Goal: Task Accomplishment & Management: Complete application form

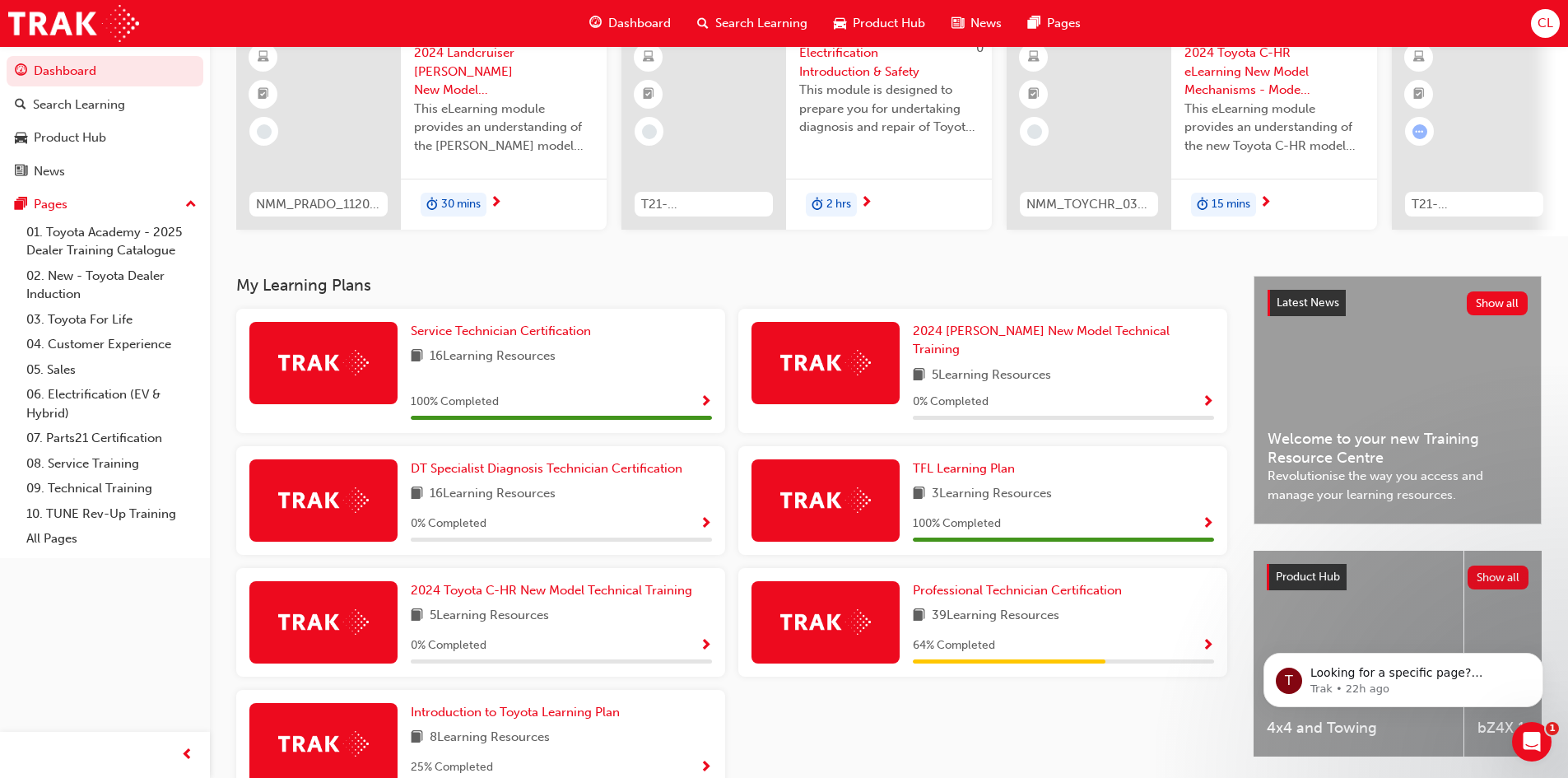
scroll to position [165, 0]
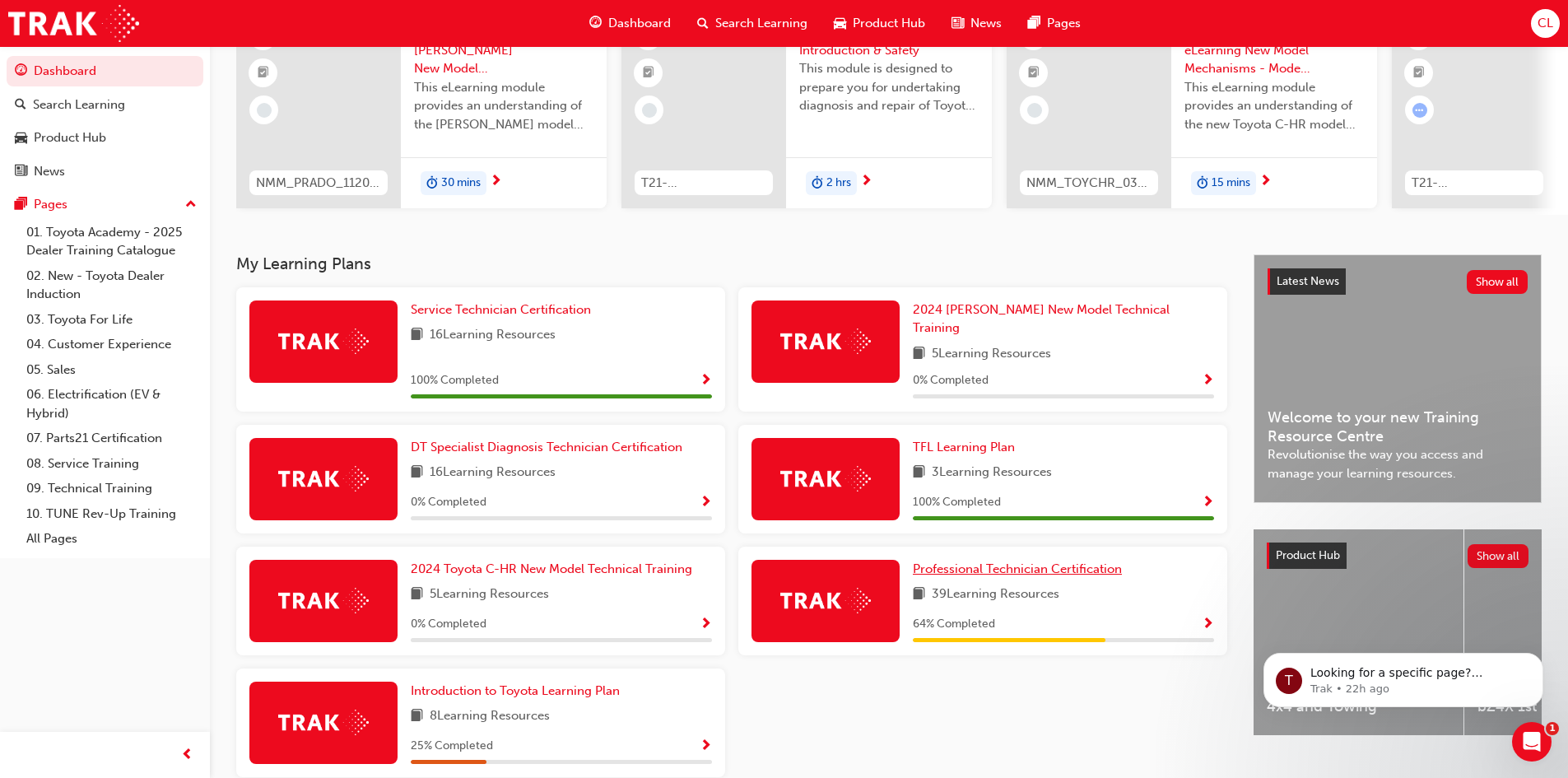
click at [973, 564] on span "Professional Technician Certification" at bounding box center [1017, 569] width 209 height 15
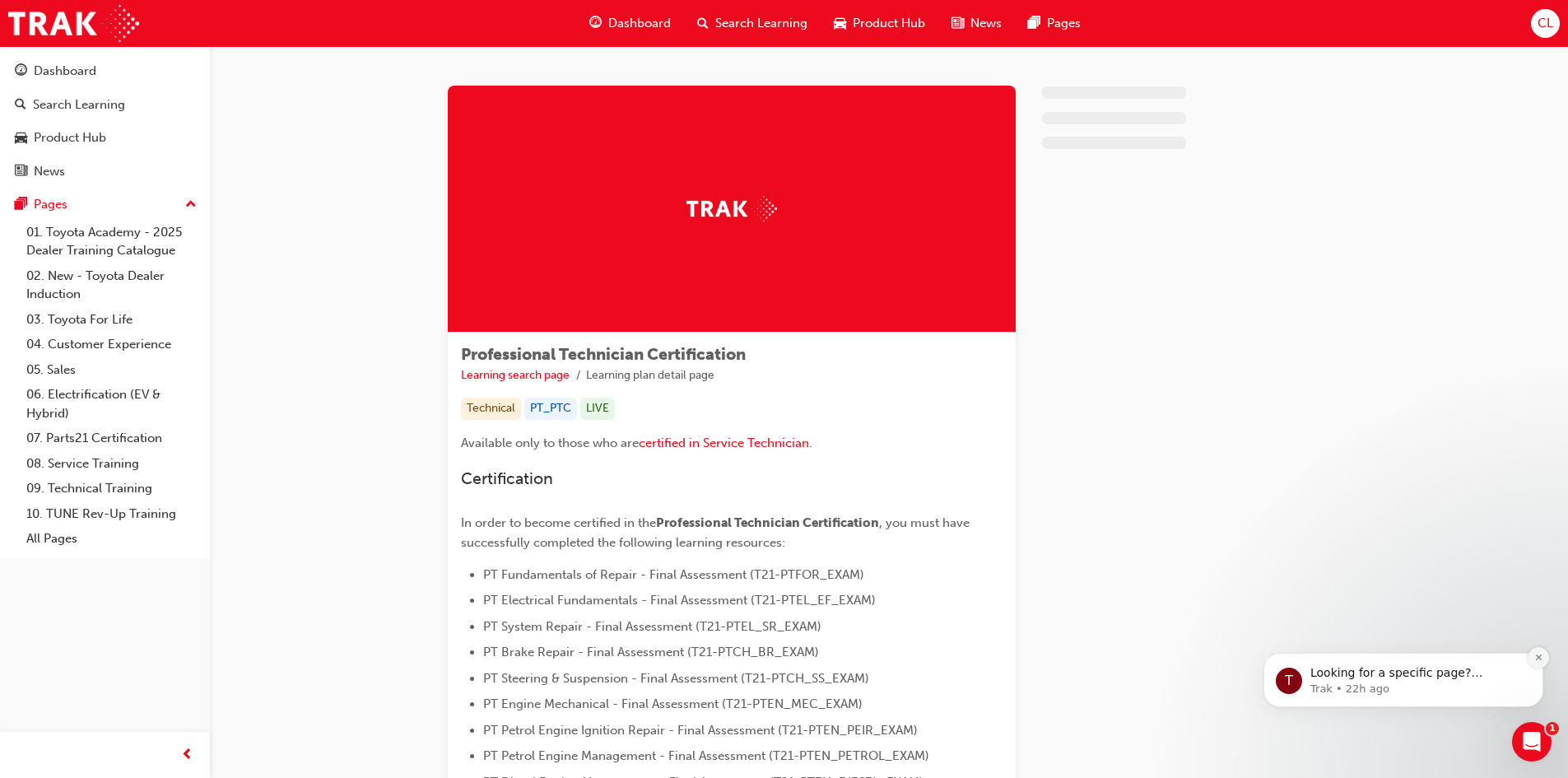
click at [1555, 678] on body "T Looking for a specific page? Technical, Toyota Network Training, Technical Tr…" at bounding box center [1403, 675] width 316 height 102
click at [1533, 661] on button "Dismiss notification" at bounding box center [1539, 658] width 22 height 22
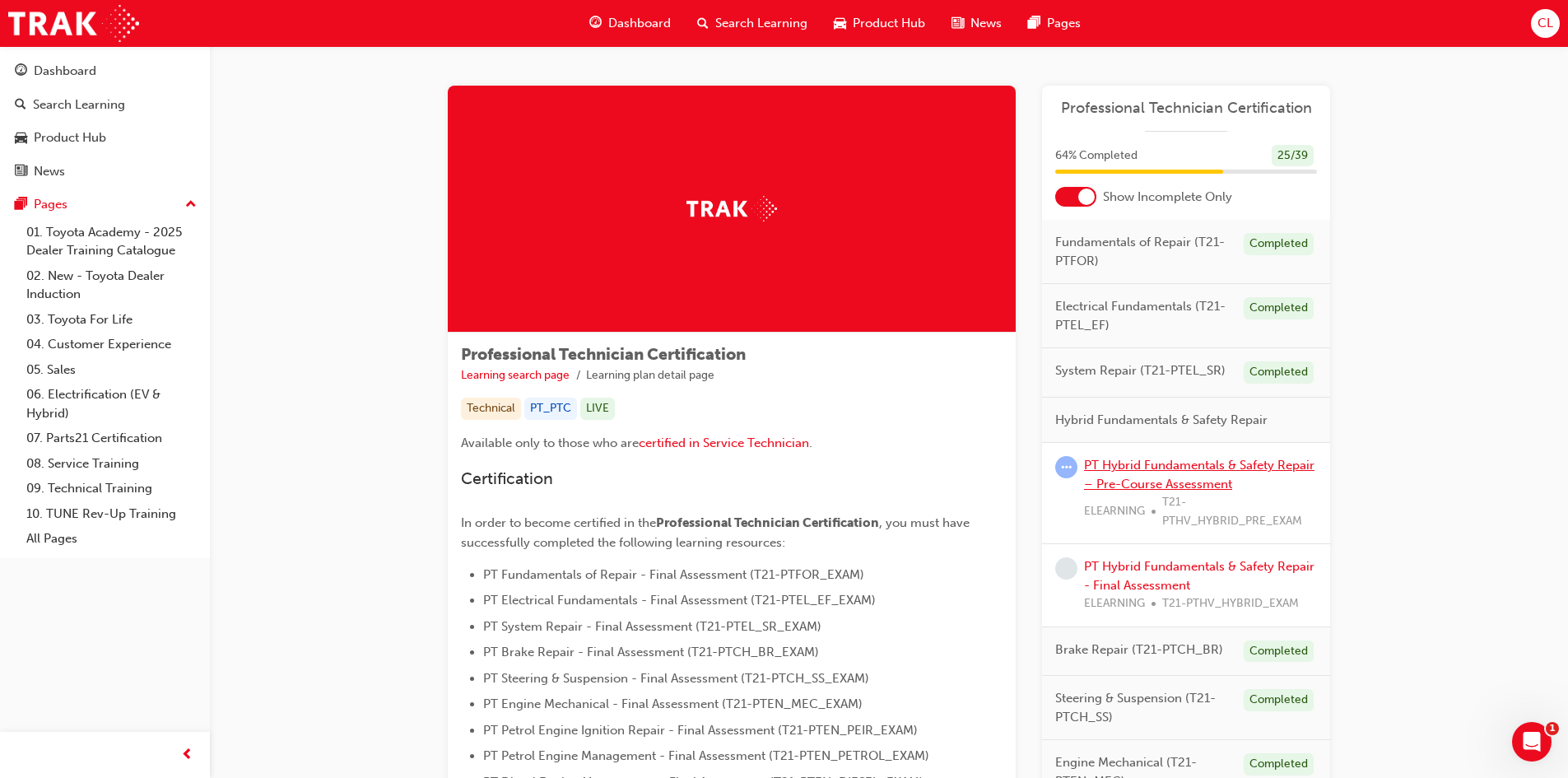
click at [1184, 482] on link "PT Hybrid Fundamentals & Safety Repair – Pre-Course Assessment" at bounding box center [1200, 474] width 231 height 34
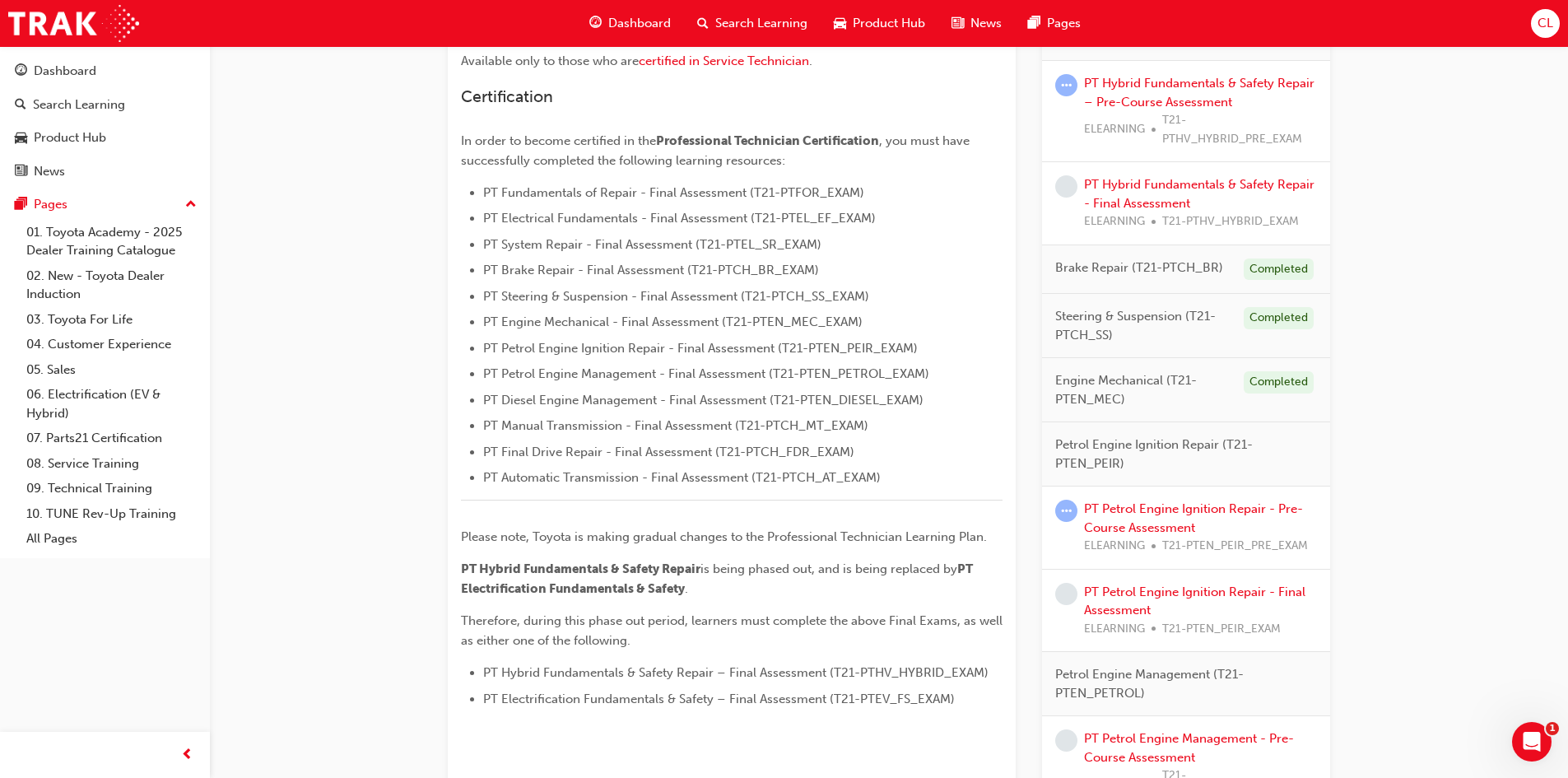
scroll to position [412, 0]
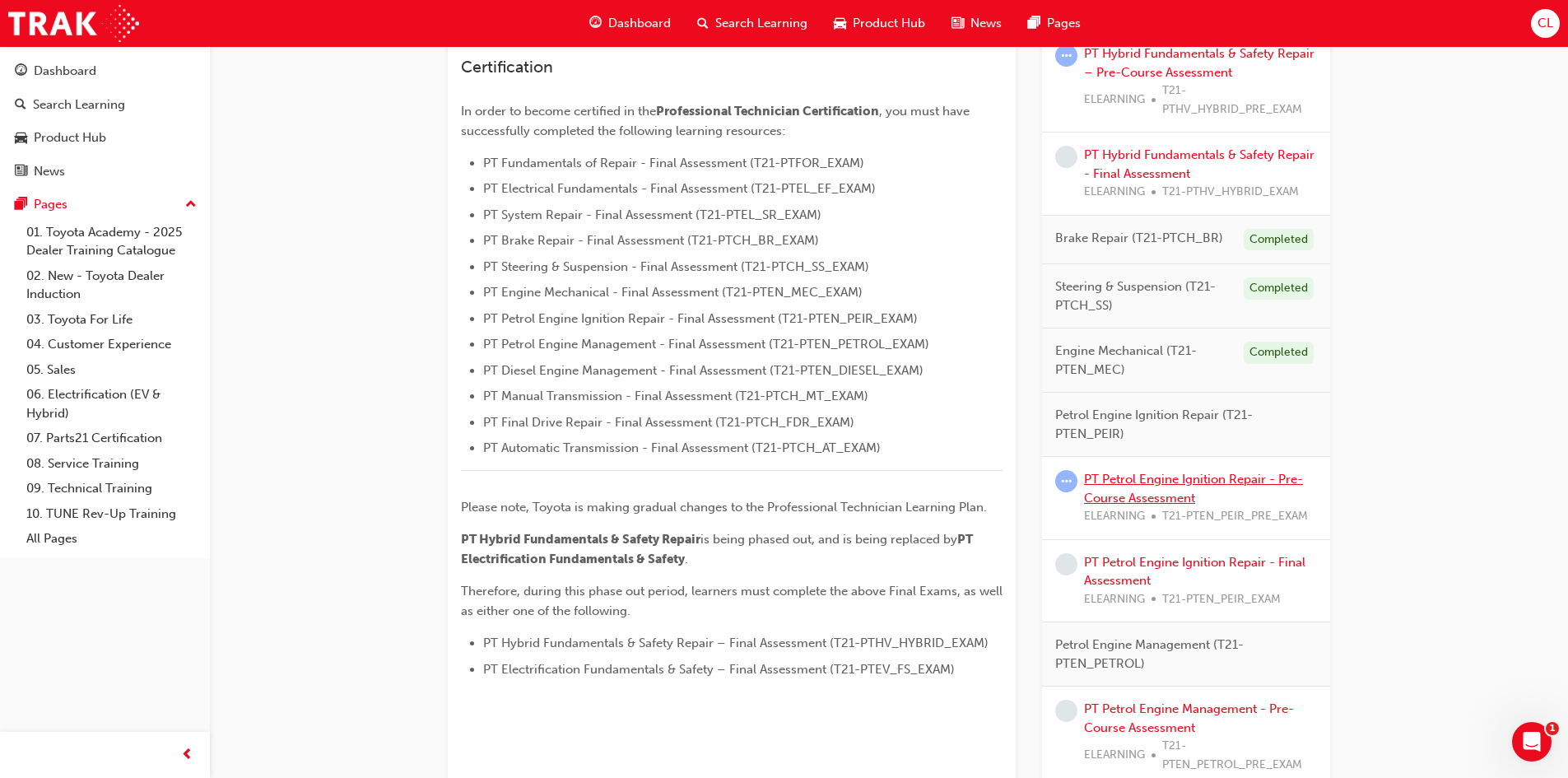
click at [1154, 490] on link "PT Petrol Engine Ignition Repair - Pre-Course Assessment" at bounding box center [1193, 488] width 219 height 34
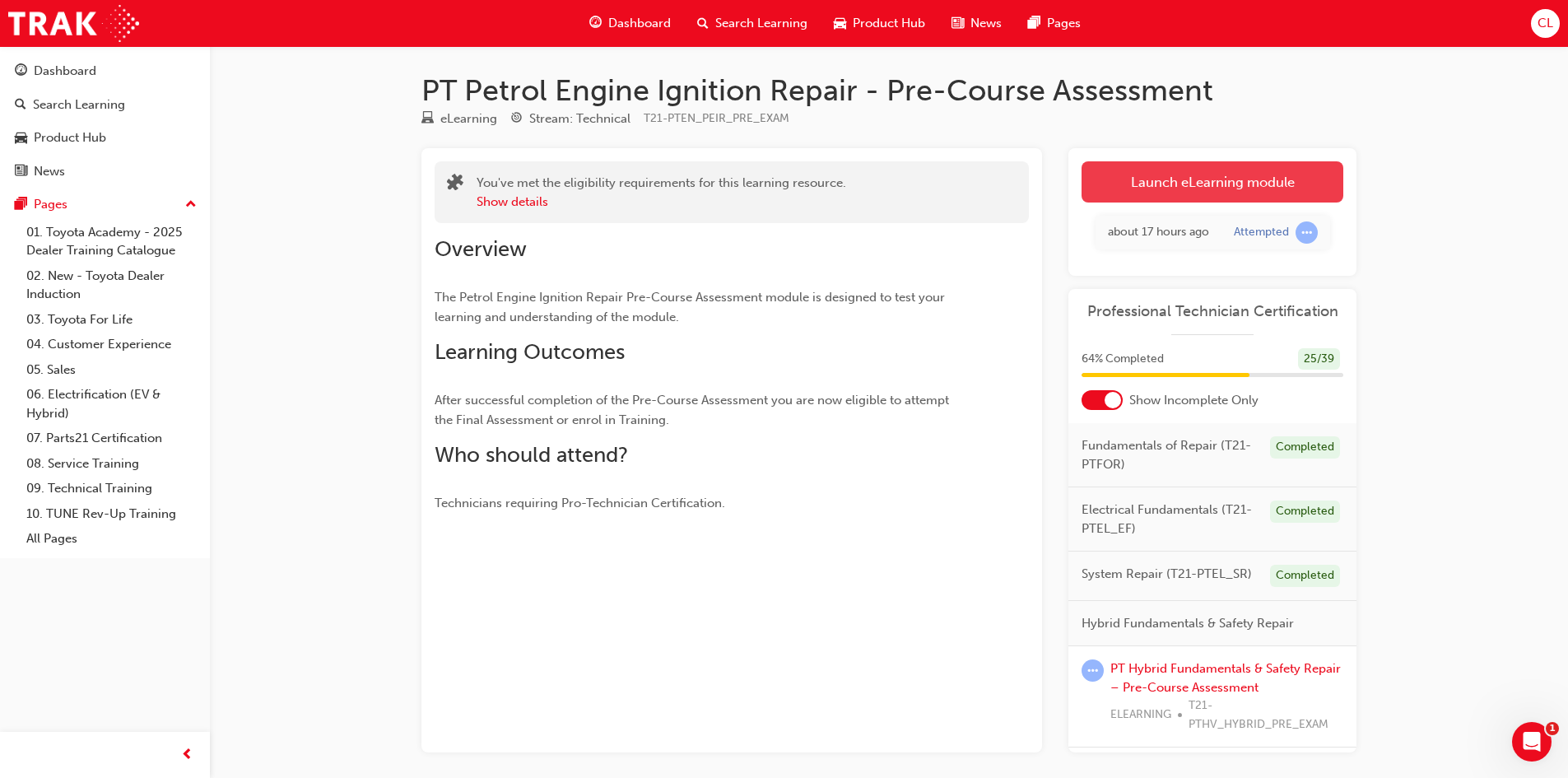
click at [1165, 173] on link "Launch eLearning module" at bounding box center [1213, 182] width 262 height 41
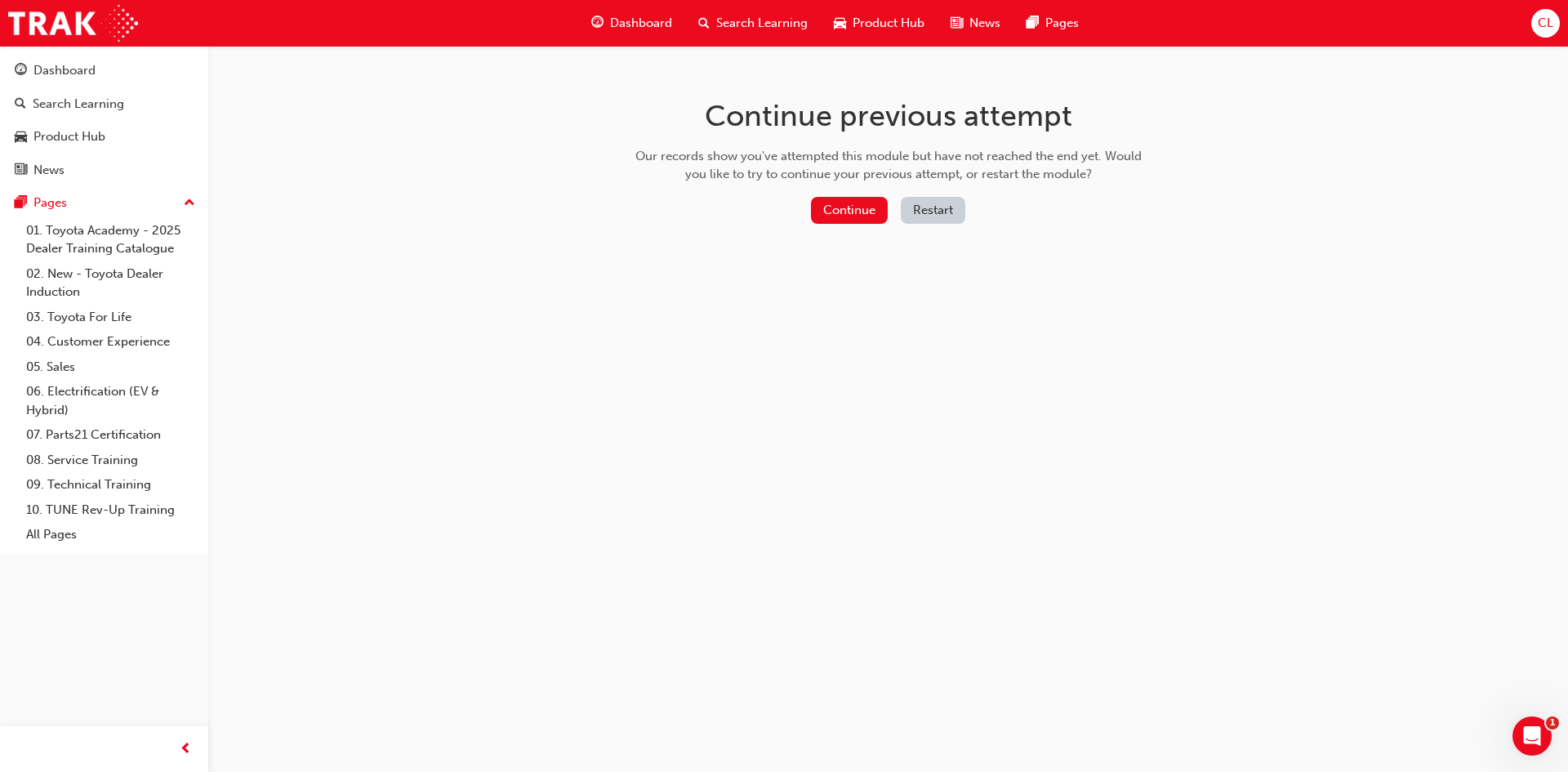
click at [913, 212] on button "Restart" at bounding box center [933, 210] width 65 height 27
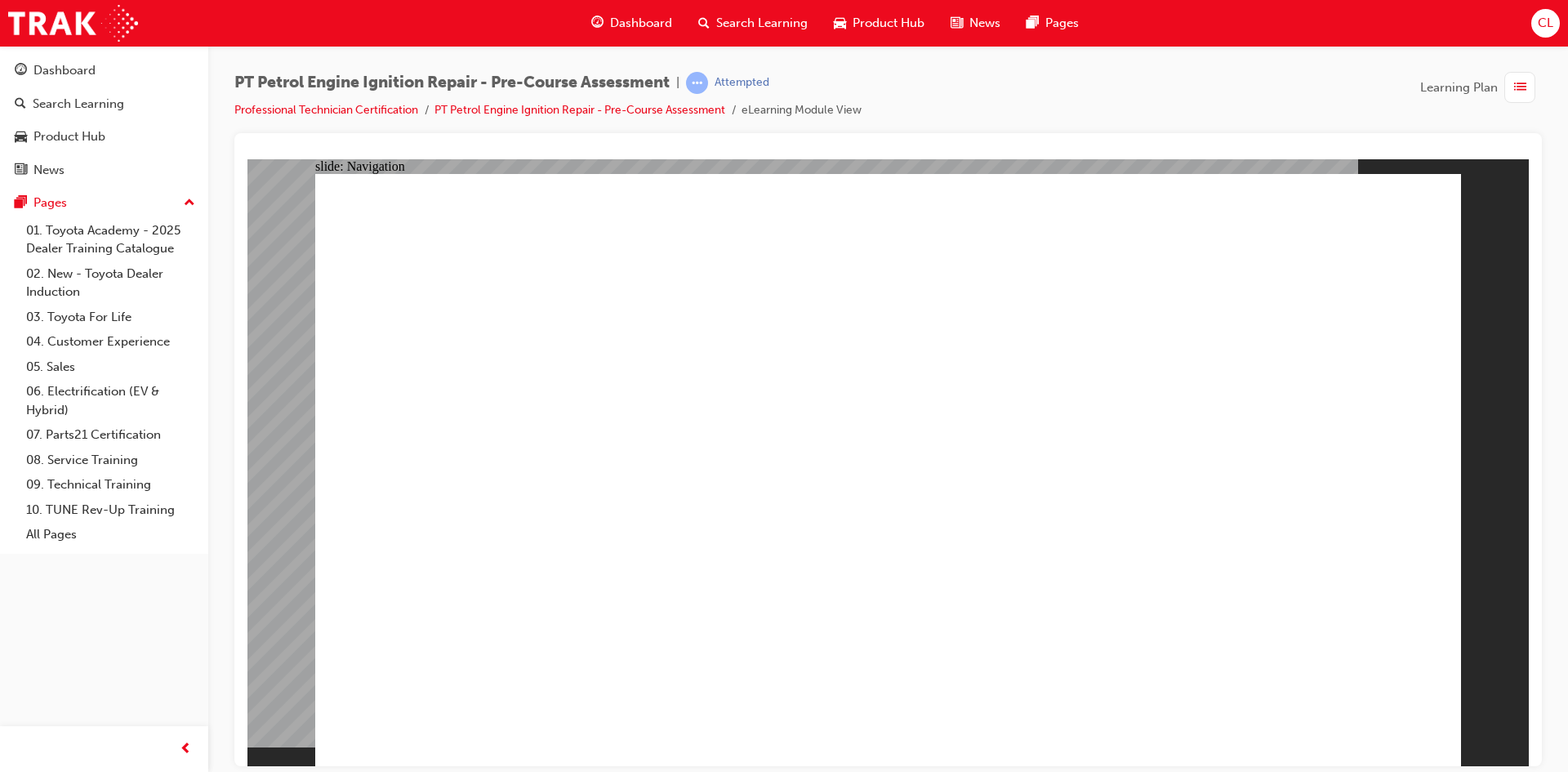
radio input "true"
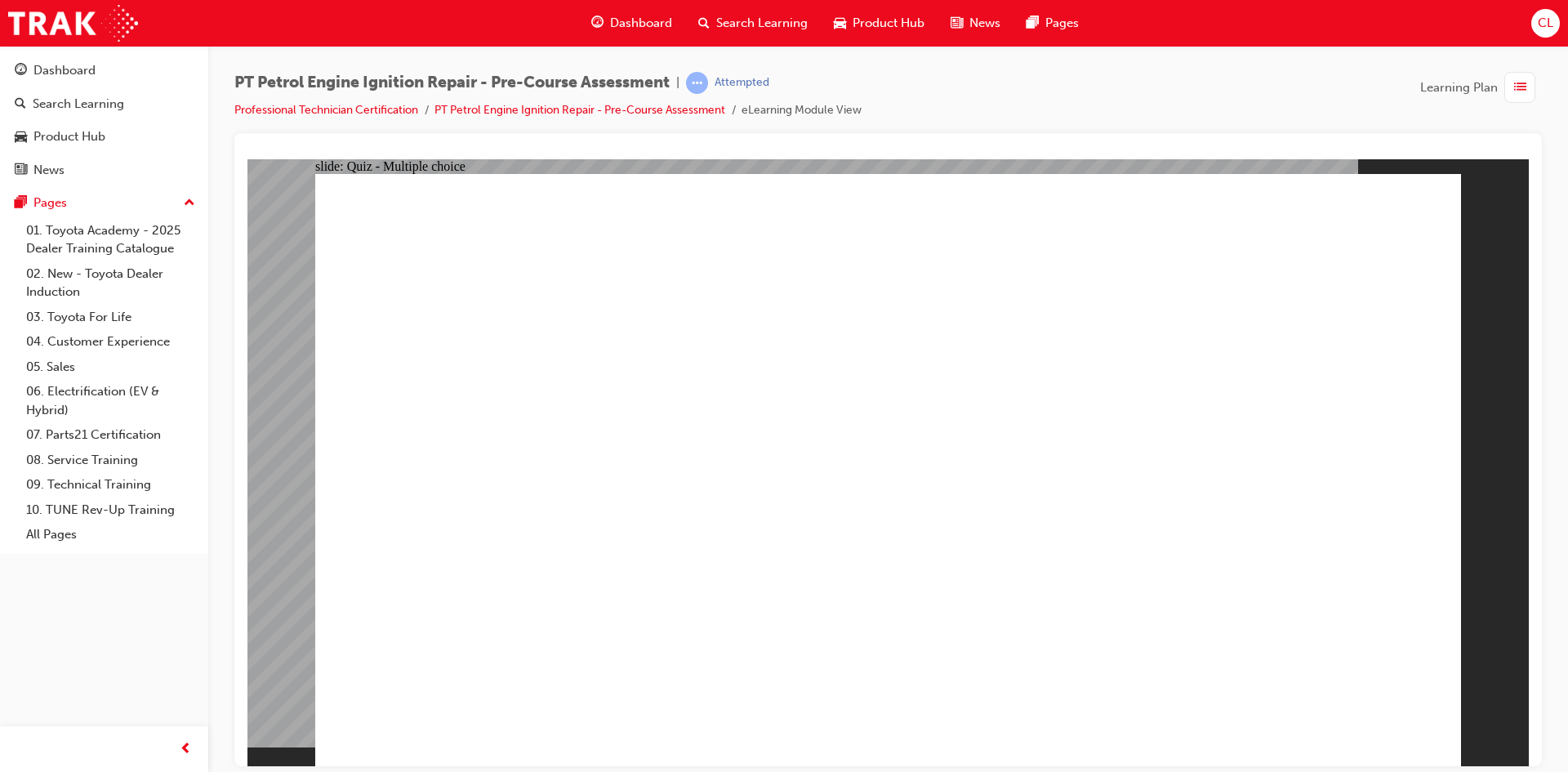
radio input "true"
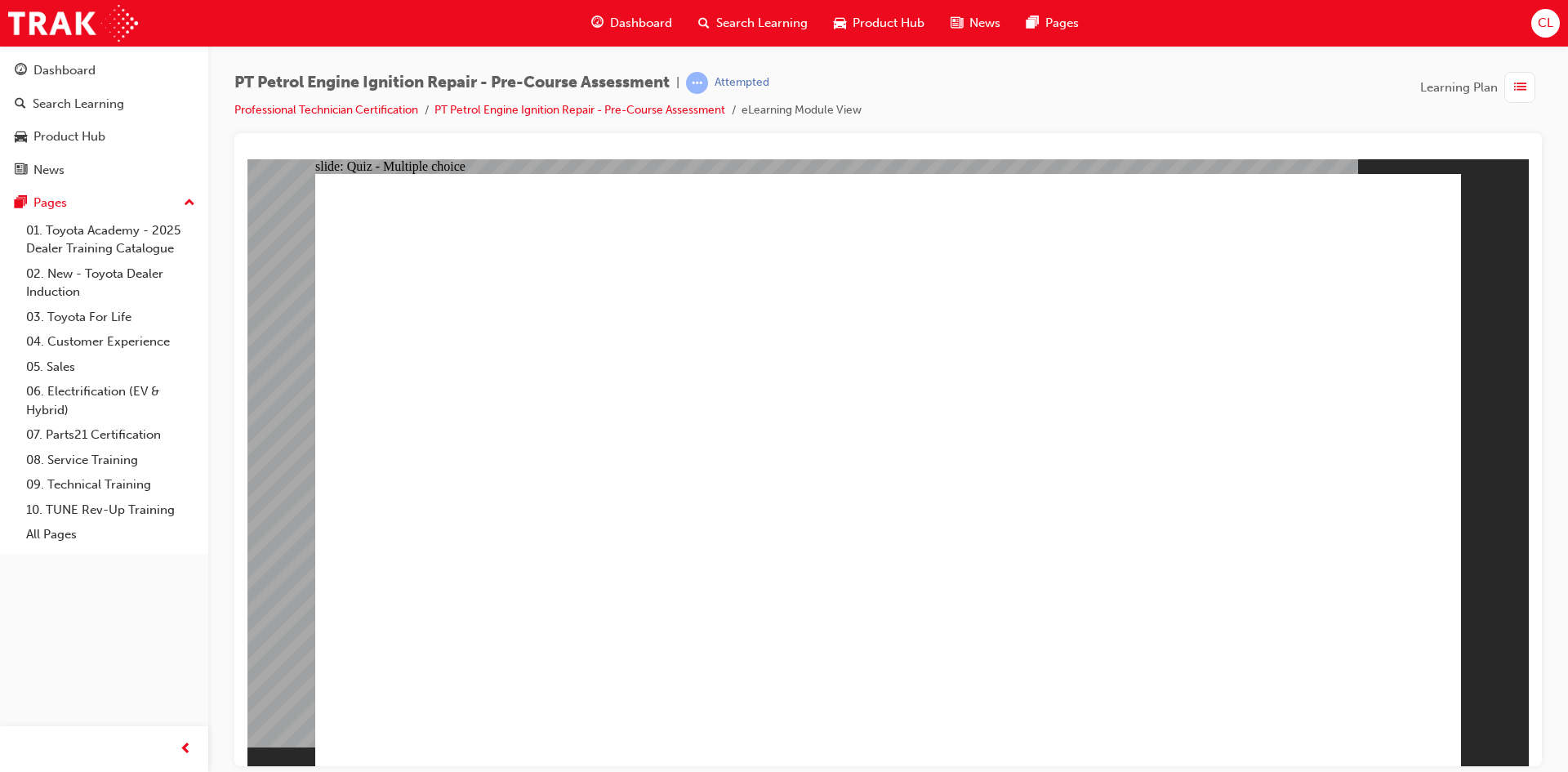
radio input "true"
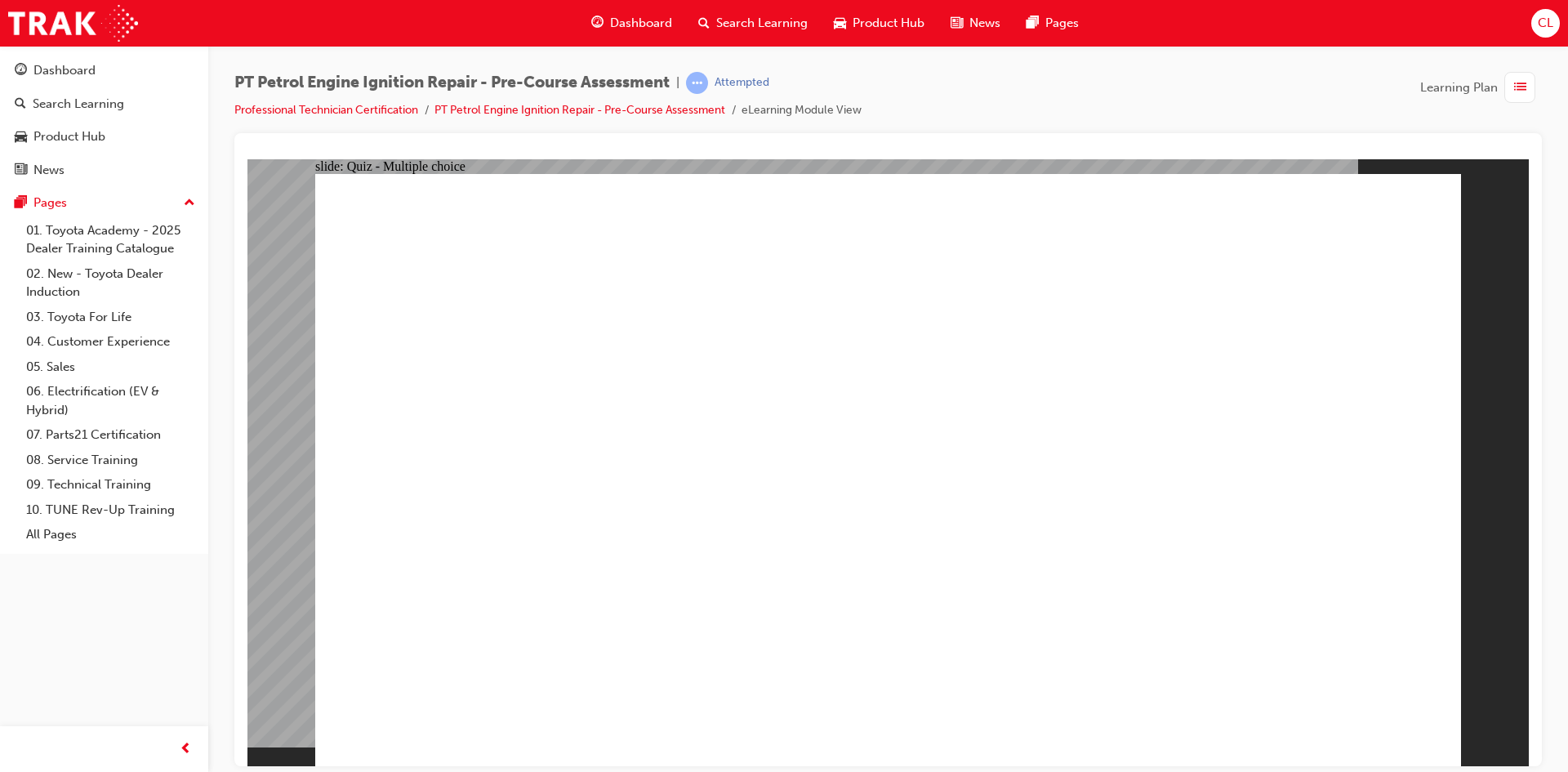
radio input "true"
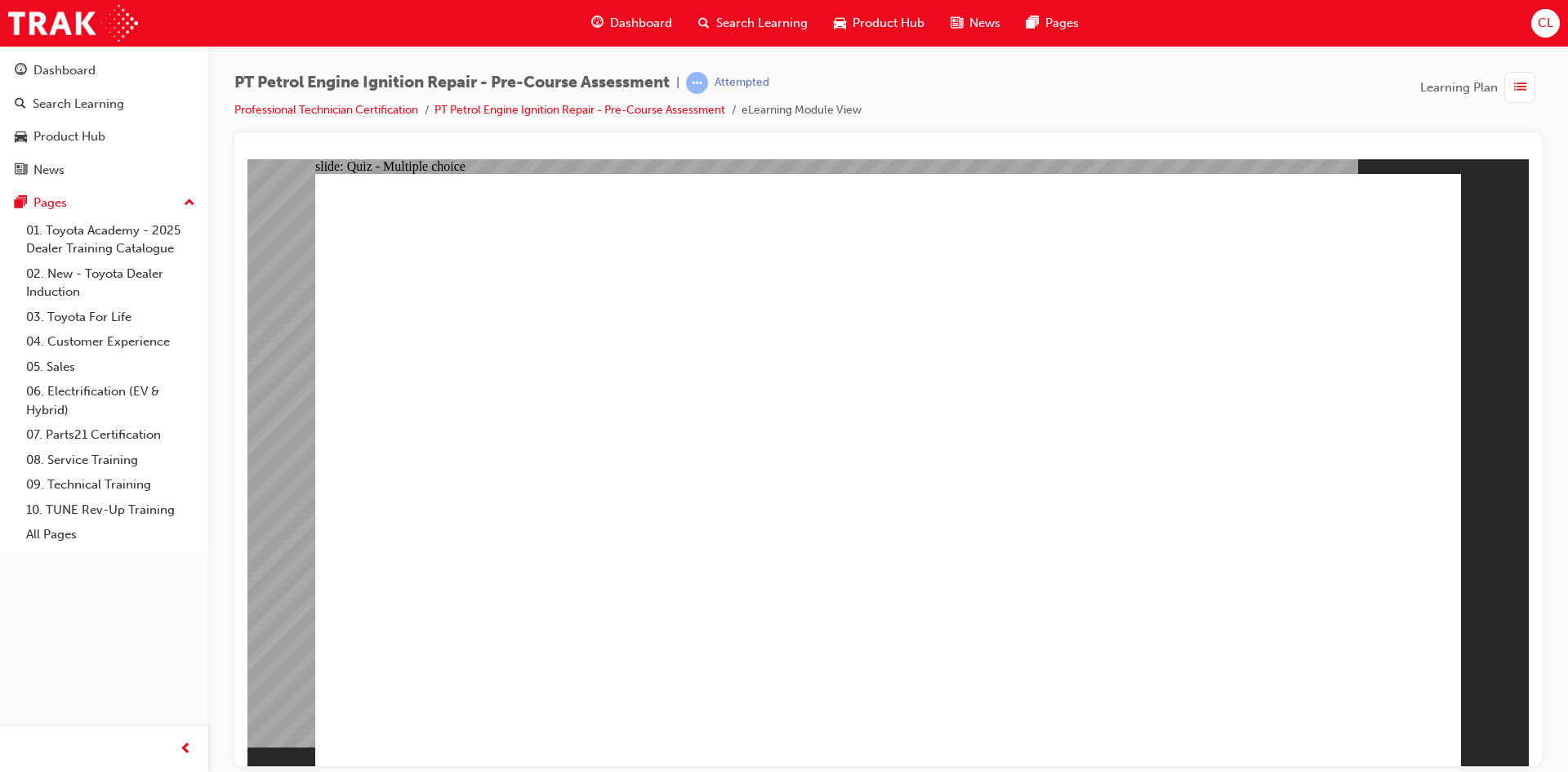
radio input "true"
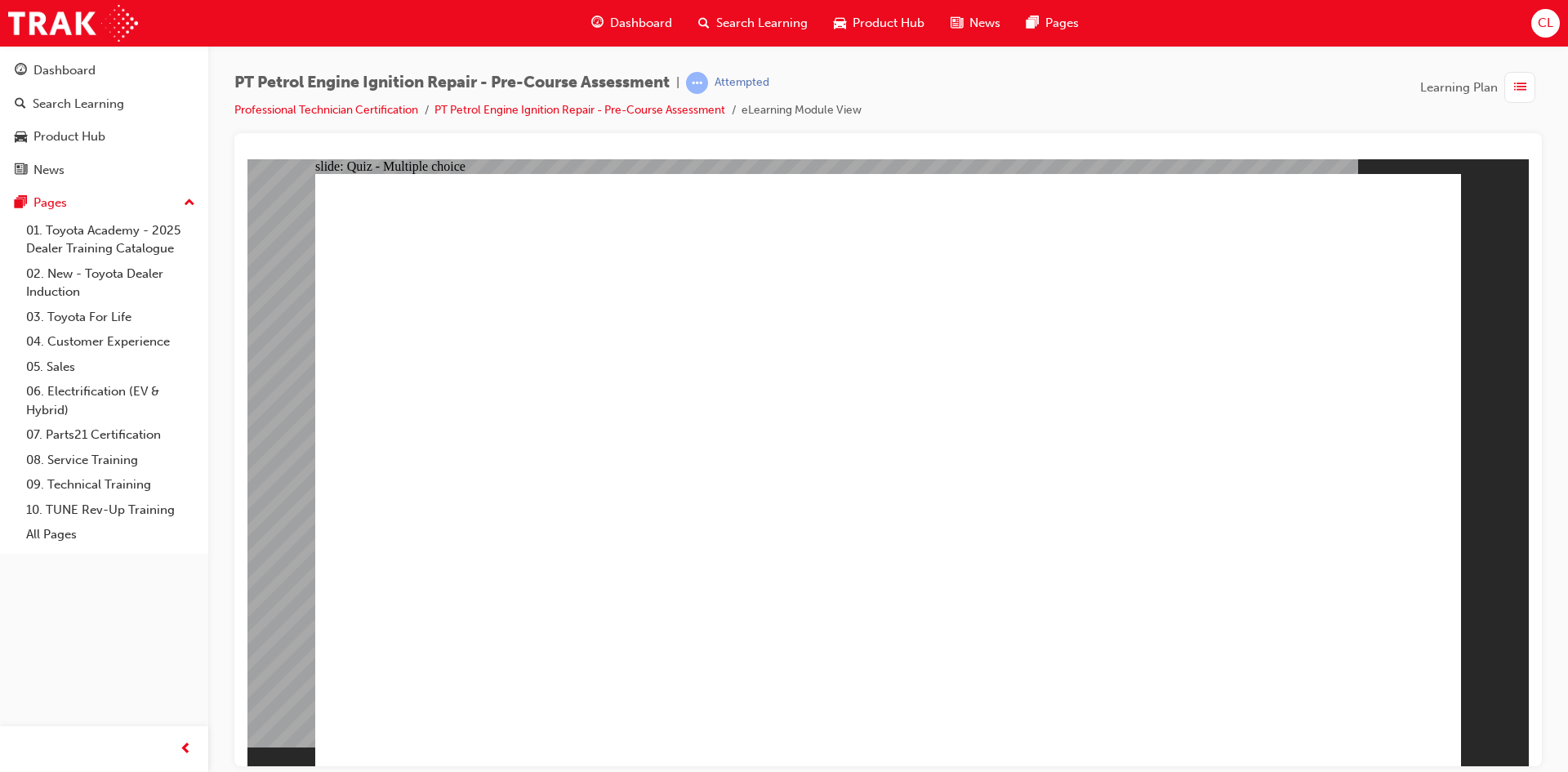
radio input "true"
click at [1505, 87] on div "button" at bounding box center [1519, 87] width 31 height 31
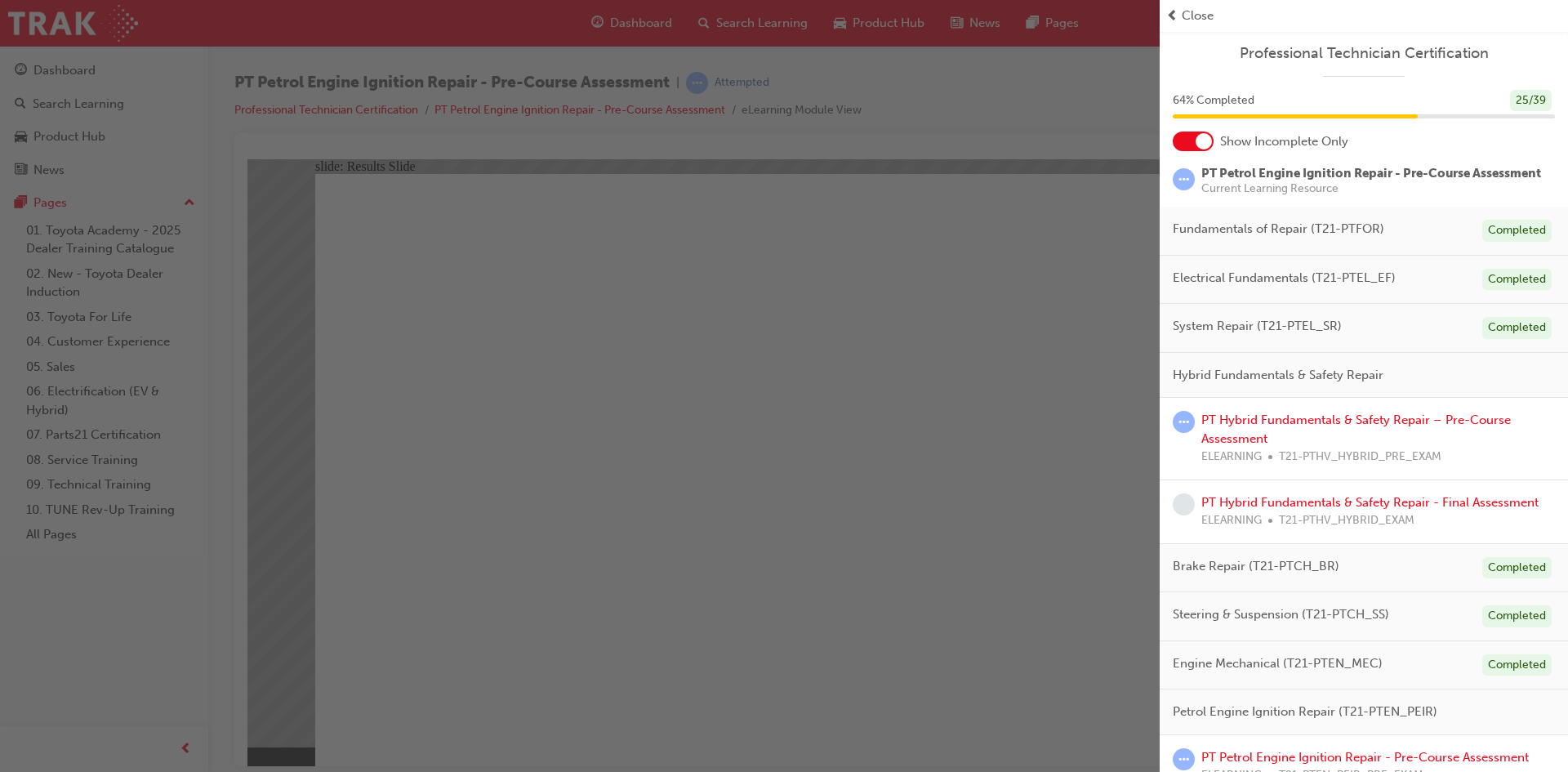
click at [1098, 93] on div "button" at bounding box center [580, 386] width 1160 height 772
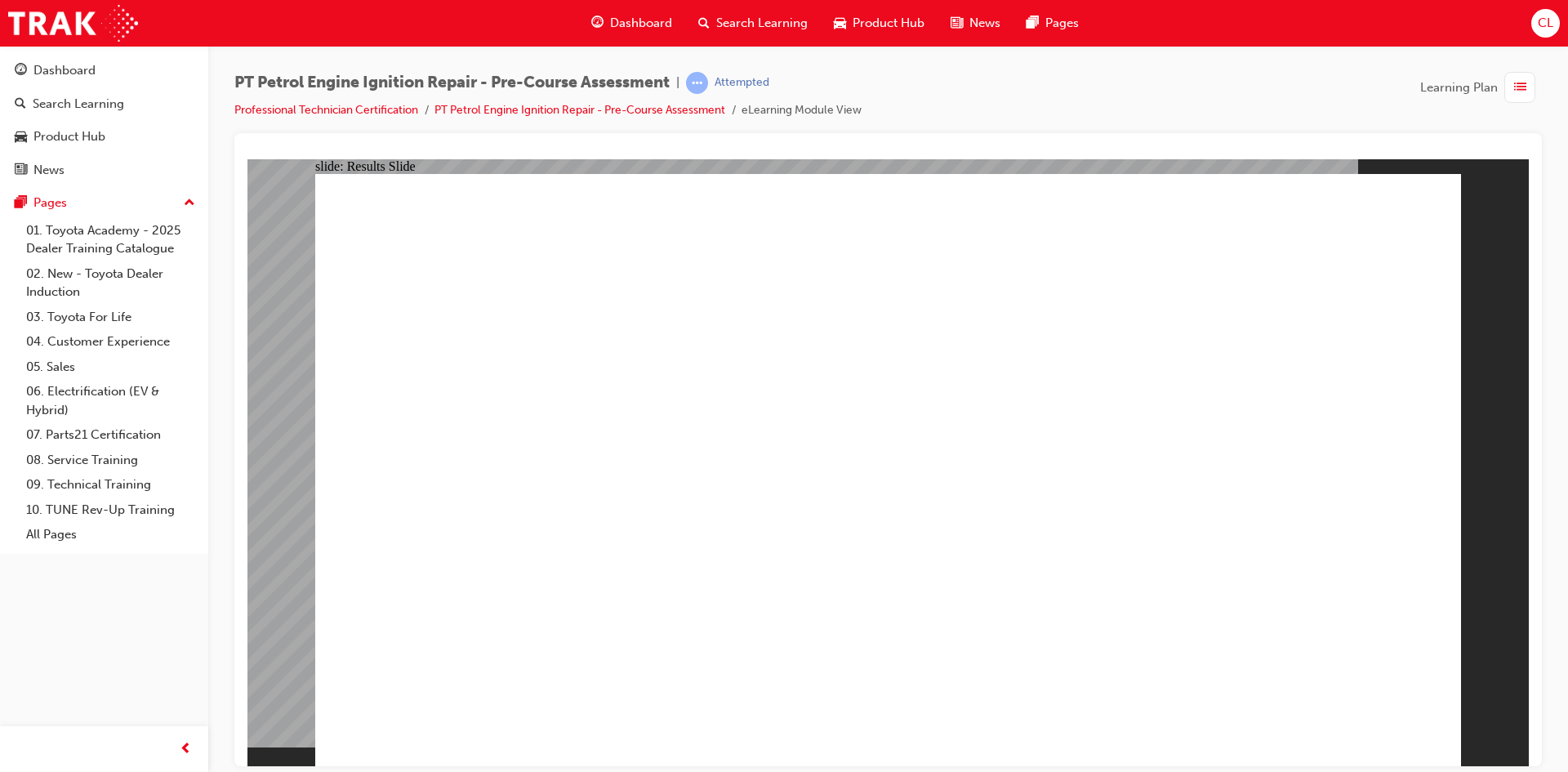
click at [645, 39] on div "Dashboard" at bounding box center [631, 23] width 107 height 33
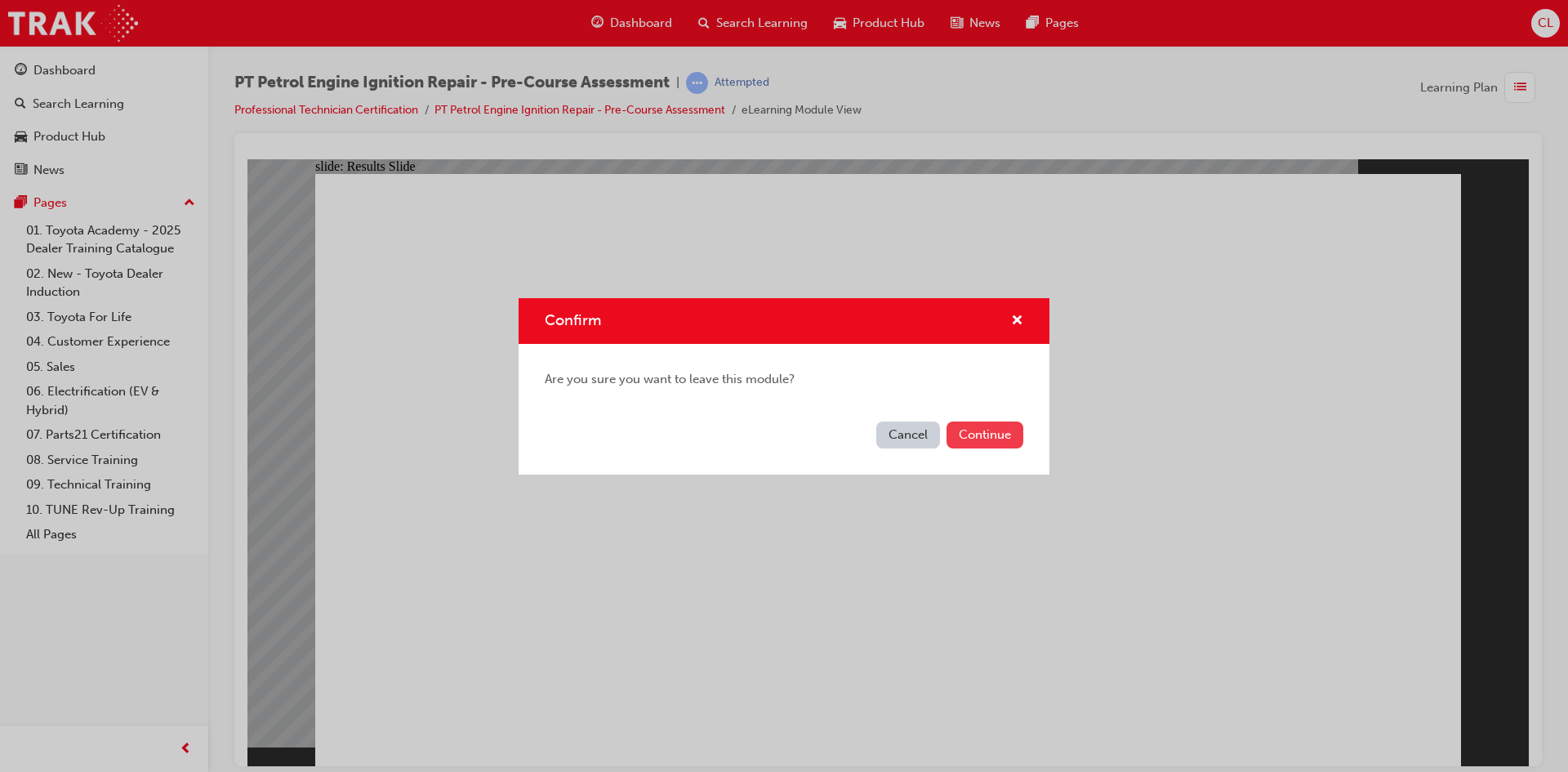
click at [992, 433] on button "Continue" at bounding box center [985, 435] width 77 height 27
